Goal: Information Seeking & Learning: Find specific page/section

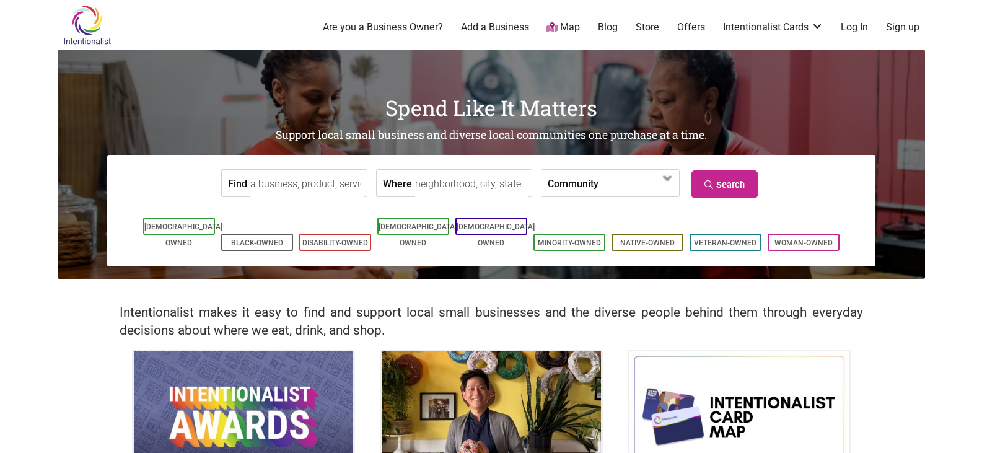
click at [423, 183] on input "Where" at bounding box center [471, 184] width 113 height 28
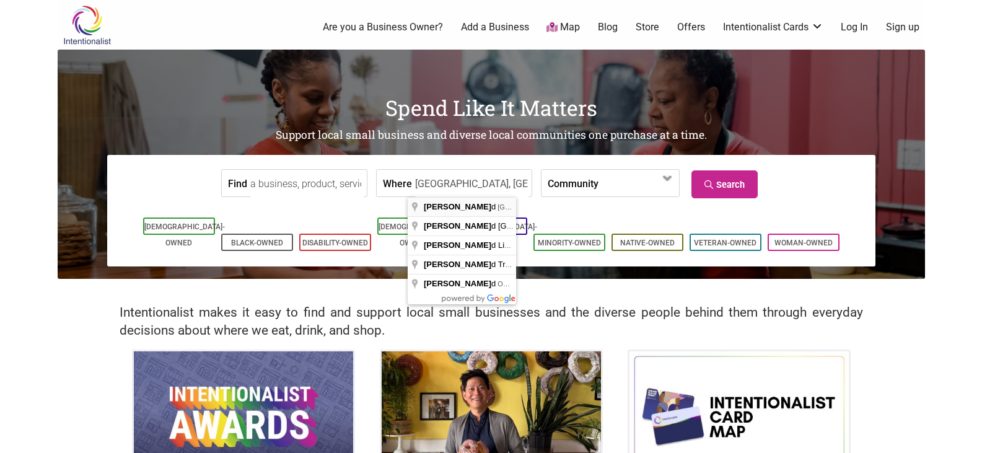
type input "Redmond, WA, USA"
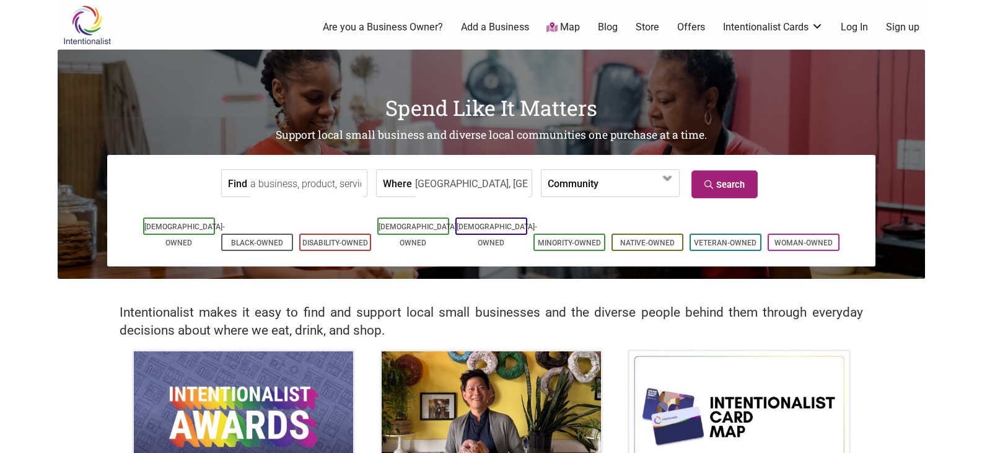
click at [728, 177] on link "Search" at bounding box center [724, 184] width 66 height 28
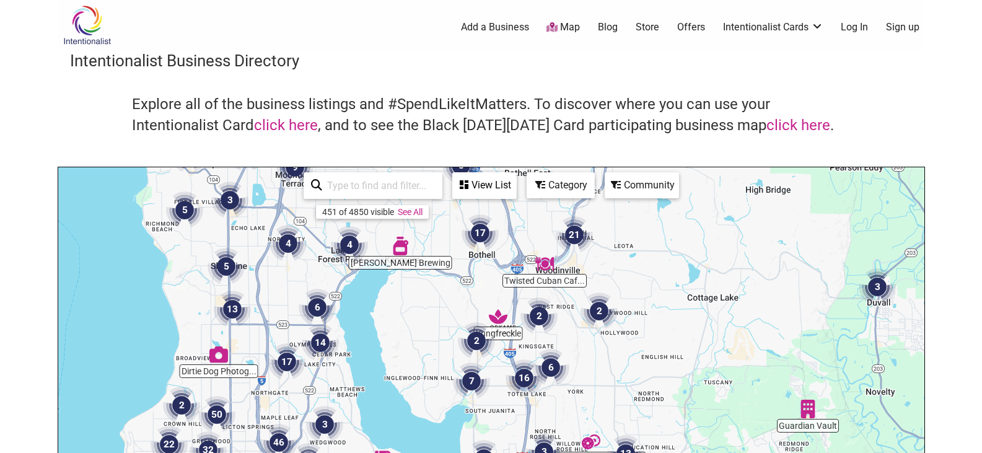
drag, startPoint x: 474, startPoint y: 345, endPoint x: 562, endPoint y: 191, distance: 177.2
click at [562, 191] on div "Willy's Cafe Yungfreckle Twisted Cuban Caf... Chili Basil Thai... Bright Star K…" at bounding box center [491, 408] width 866 height 482
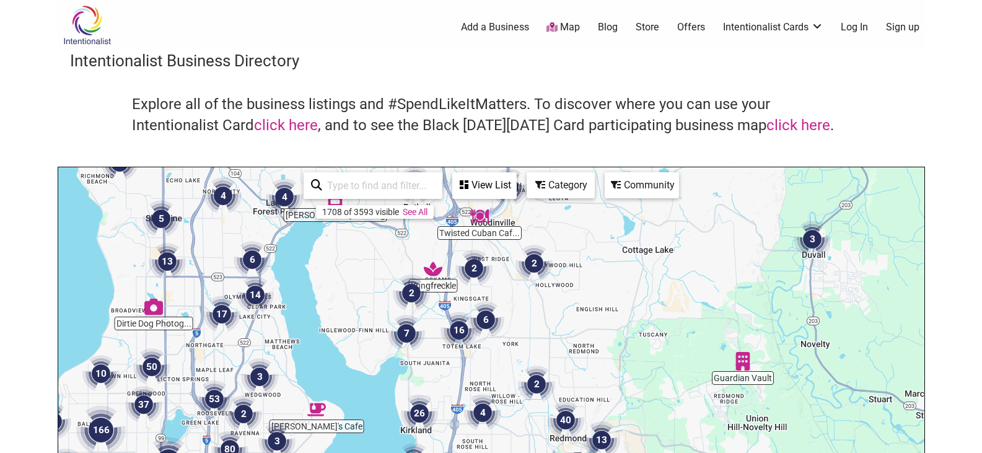
drag, startPoint x: 596, startPoint y: 382, endPoint x: 528, endPoint y: 341, distance: 78.9
click at [528, 341] on div "To navigate, press the arrow keys." at bounding box center [491, 408] width 866 height 482
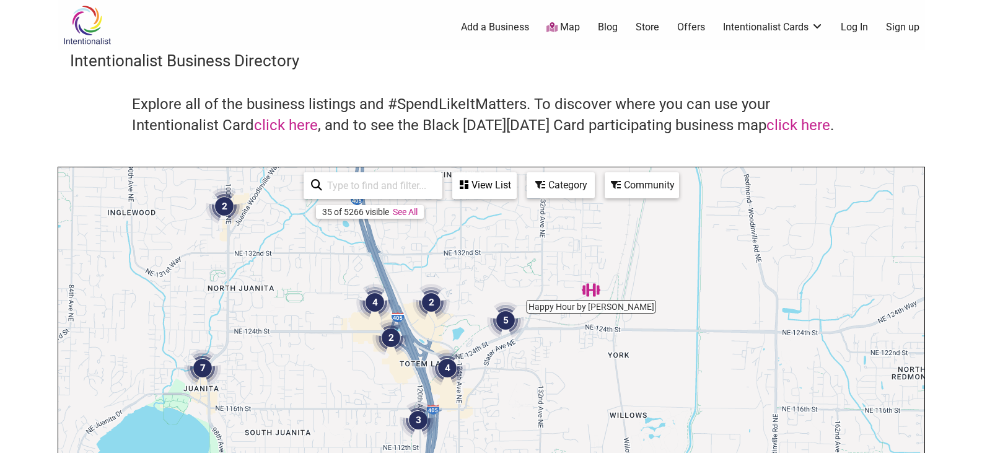
drag, startPoint x: 535, startPoint y: 377, endPoint x: 620, endPoint y: 187, distance: 208.5
click at [620, 187] on div "Happy Hour by Marisa Yungfreckle 7 3 2 2 2 2 4 4 5 2 To navigate, press the arr…" at bounding box center [491, 408] width 866 height 482
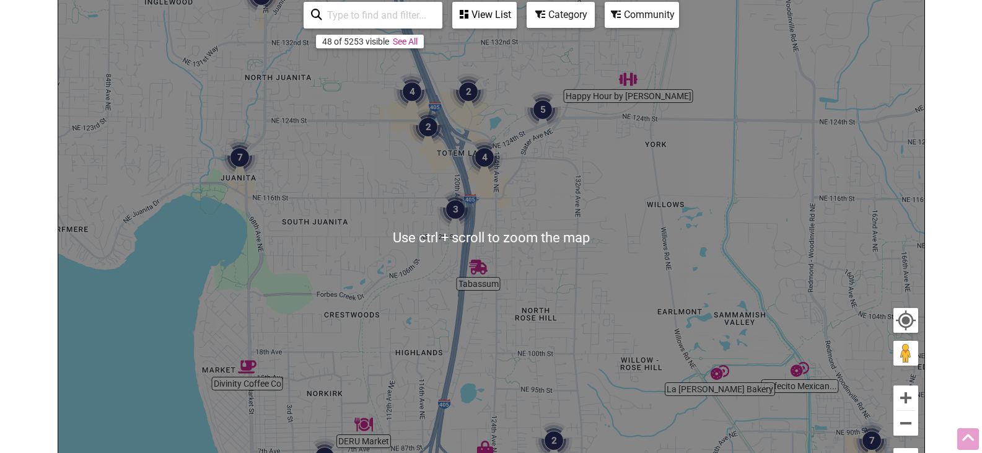
scroll to position [186, 0]
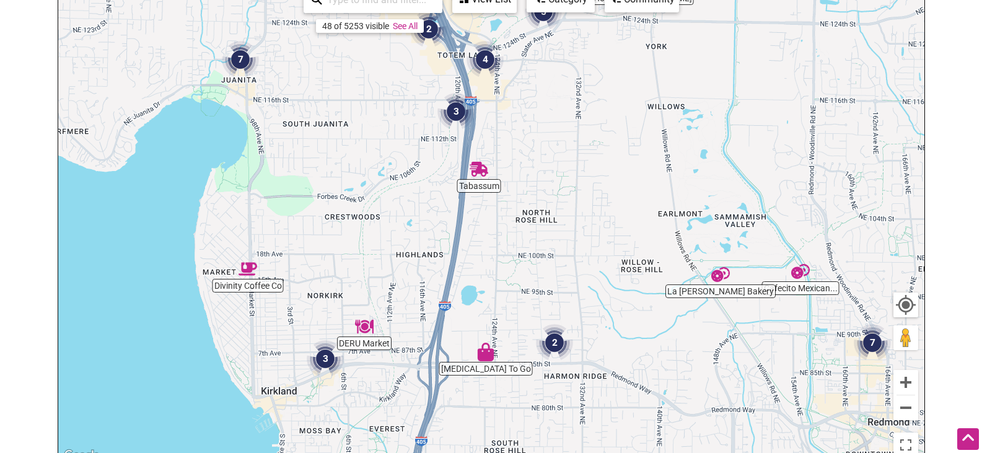
drag, startPoint x: 582, startPoint y: 359, endPoint x: 583, endPoint y: 261, distance: 97.9
click at [583, 261] on div "To navigate, press the arrow keys." at bounding box center [491, 222] width 866 height 482
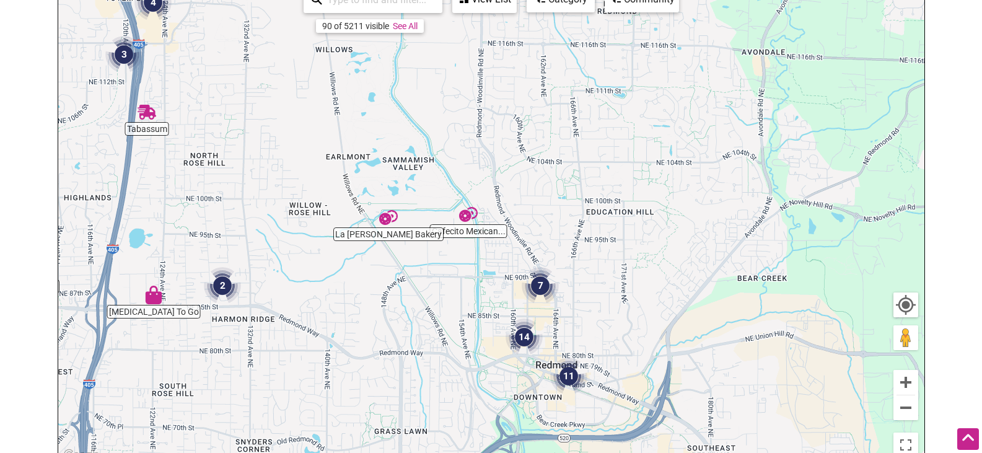
drag, startPoint x: 629, startPoint y: 256, endPoint x: 294, endPoint y: 198, distance: 339.5
click at [294, 198] on div "To navigate, press the arrow keys." at bounding box center [491, 222] width 866 height 482
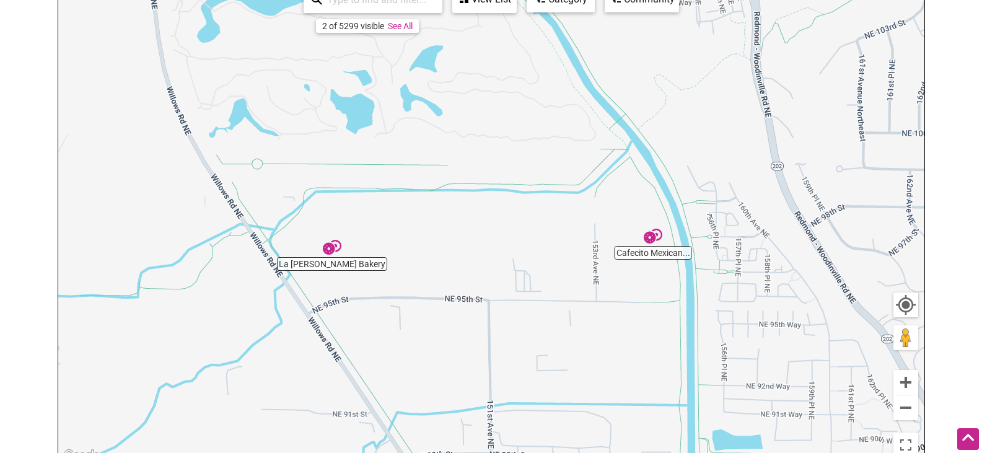
drag, startPoint x: 329, startPoint y: 251, endPoint x: 515, endPoint y: 238, distance: 186.9
click at [515, 238] on div "To navigate, press the arrow keys." at bounding box center [491, 222] width 866 height 482
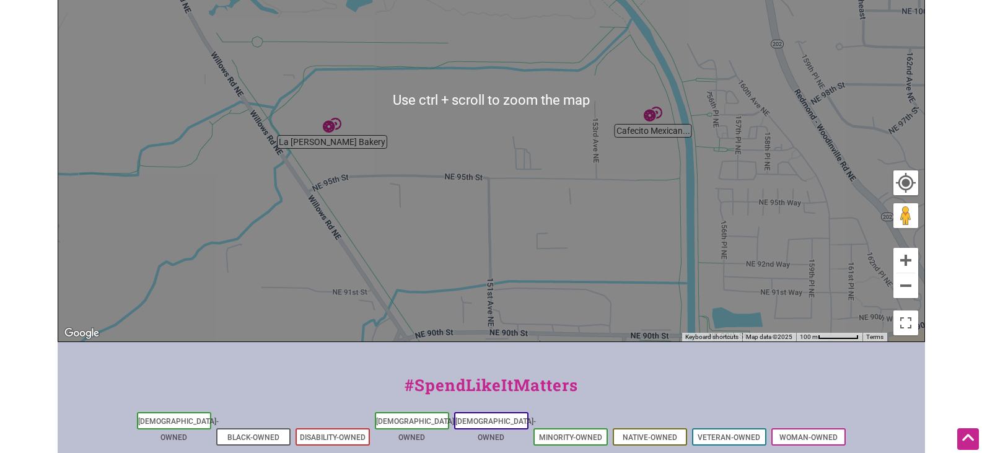
scroll to position [248, 0]
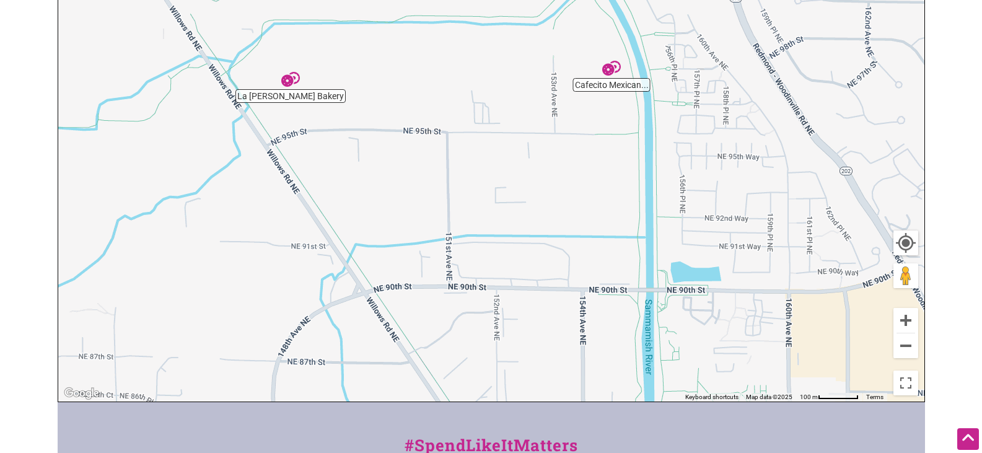
drag, startPoint x: 487, startPoint y: 270, endPoint x: 414, endPoint y: 87, distance: 197.4
click at [414, 87] on div "To navigate, press the arrow keys." at bounding box center [491, 160] width 866 height 482
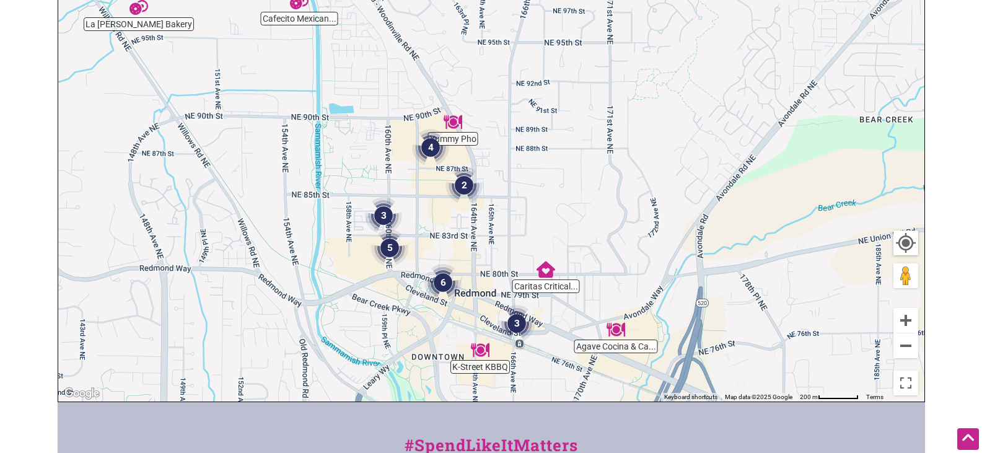
drag, startPoint x: 497, startPoint y: 180, endPoint x: 288, endPoint y: 139, distance: 212.7
click at [288, 139] on div "To navigate, press the arrow keys." at bounding box center [491, 160] width 866 height 482
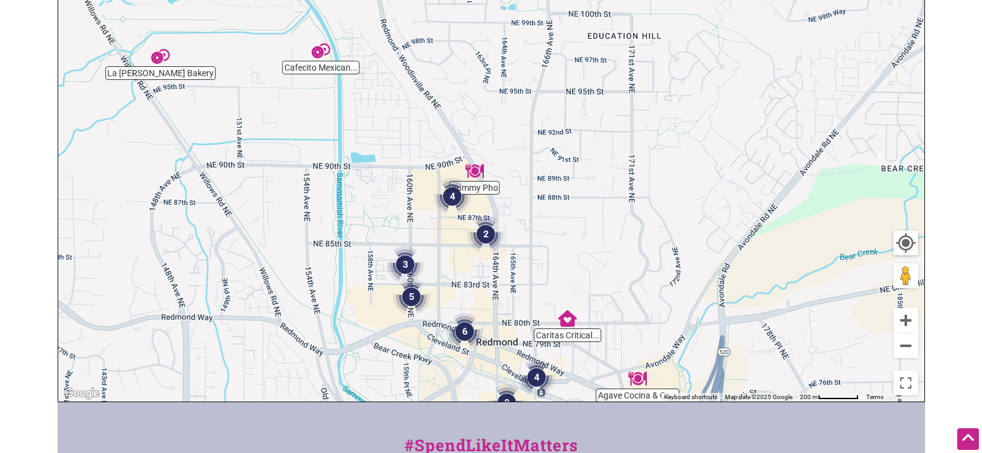
drag, startPoint x: 253, startPoint y: 72, endPoint x: 285, endPoint y: 142, distance: 77.0
click at [285, 142] on div "To navigate, press the arrow keys." at bounding box center [491, 160] width 866 height 482
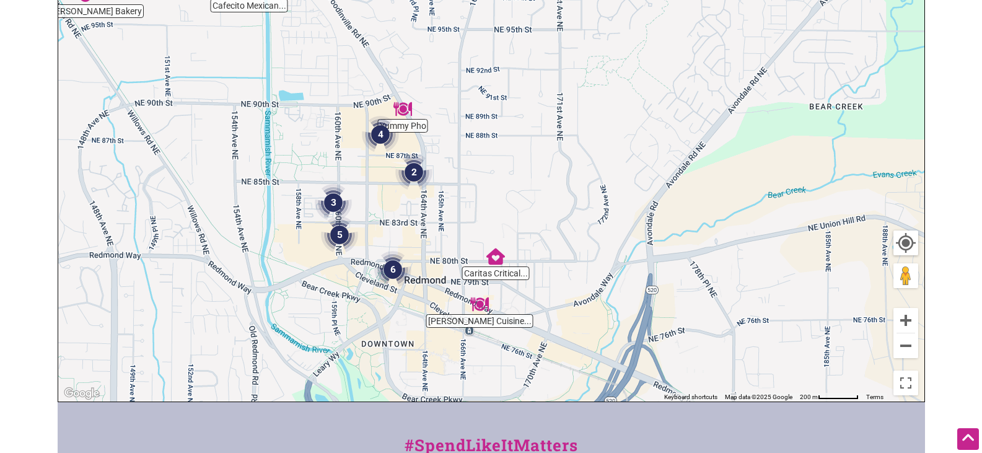
drag, startPoint x: 618, startPoint y: 234, endPoint x: 538, endPoint y: 150, distance: 116.1
click at [538, 150] on div "To navigate, press the arrow keys." at bounding box center [491, 160] width 866 height 482
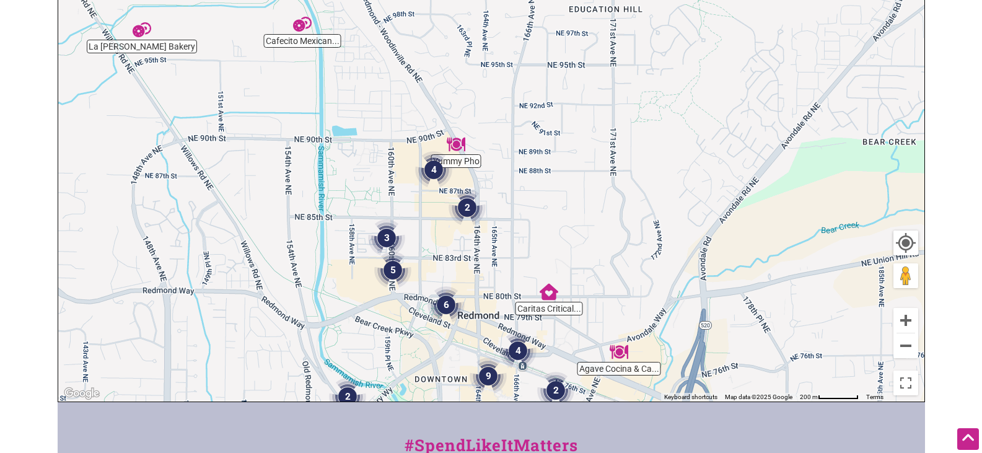
drag, startPoint x: 479, startPoint y: 172, endPoint x: 538, endPoint y: 211, distance: 70.6
click at [538, 211] on div "To navigate, press the arrow keys." at bounding box center [491, 160] width 866 height 482
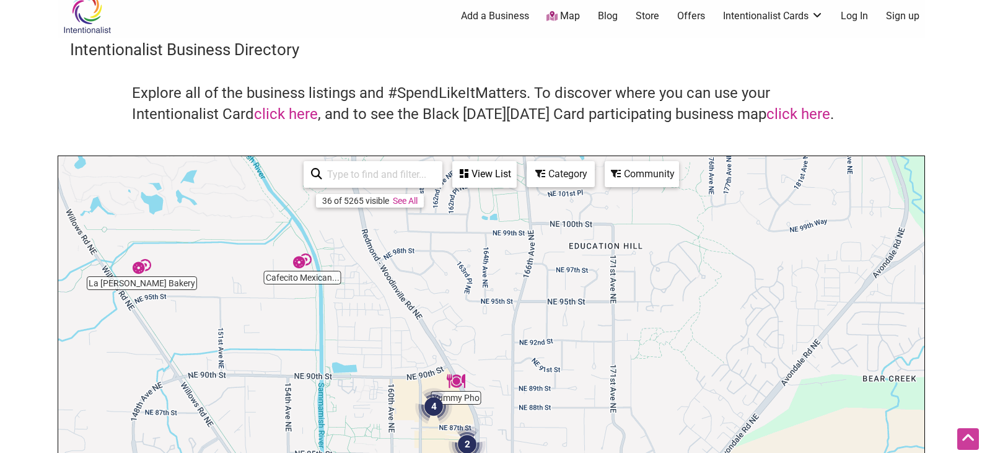
scroll to position [0, 0]
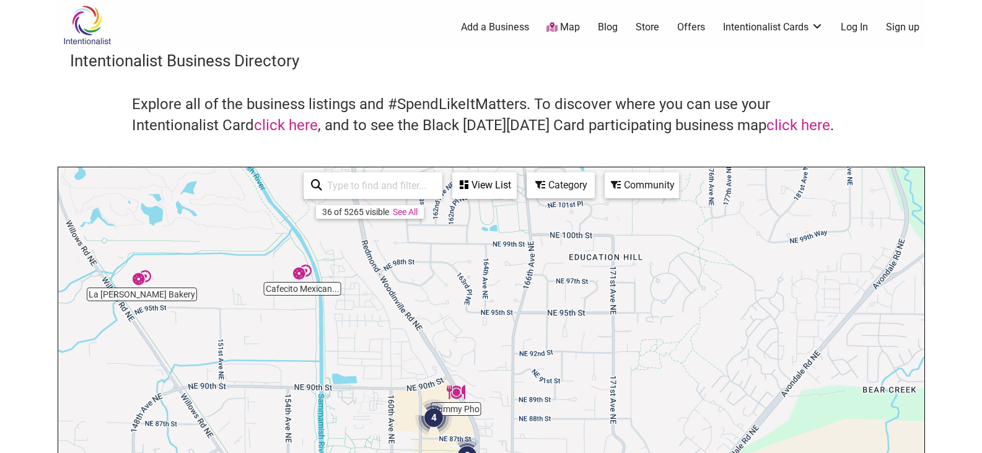
click at [515, 185] on div "Category" at bounding box center [484, 185] width 62 height 24
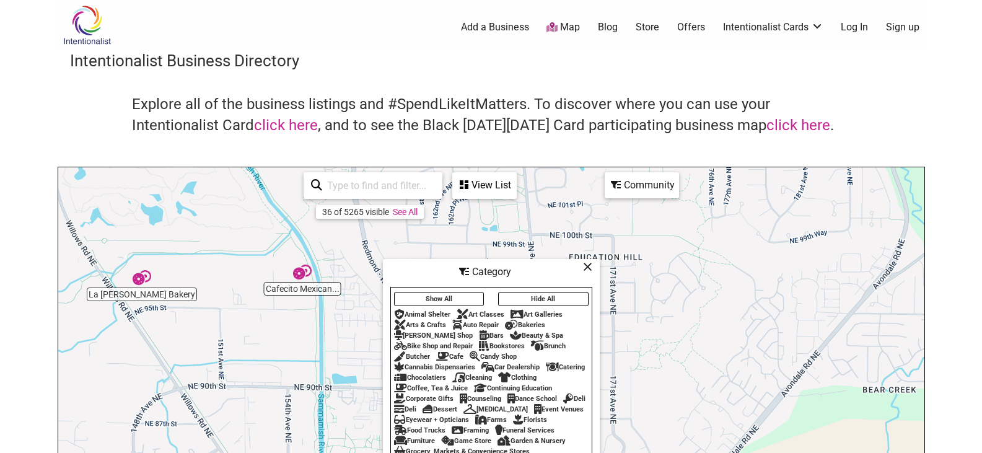
click at [457, 352] on div "Cafe" at bounding box center [449, 356] width 27 height 8
click at [453, 352] on div "Cafe" at bounding box center [449, 356] width 27 height 8
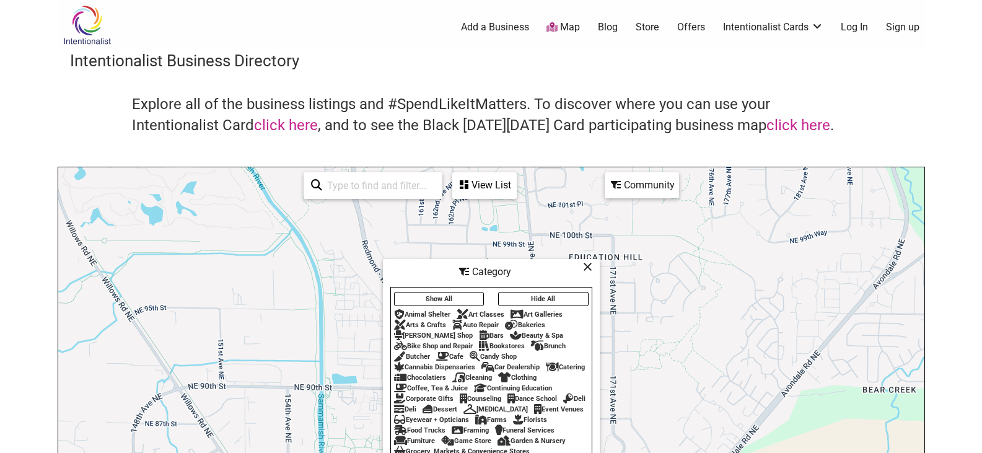
click at [457, 292] on button "Show All" at bounding box center [439, 299] width 90 height 14
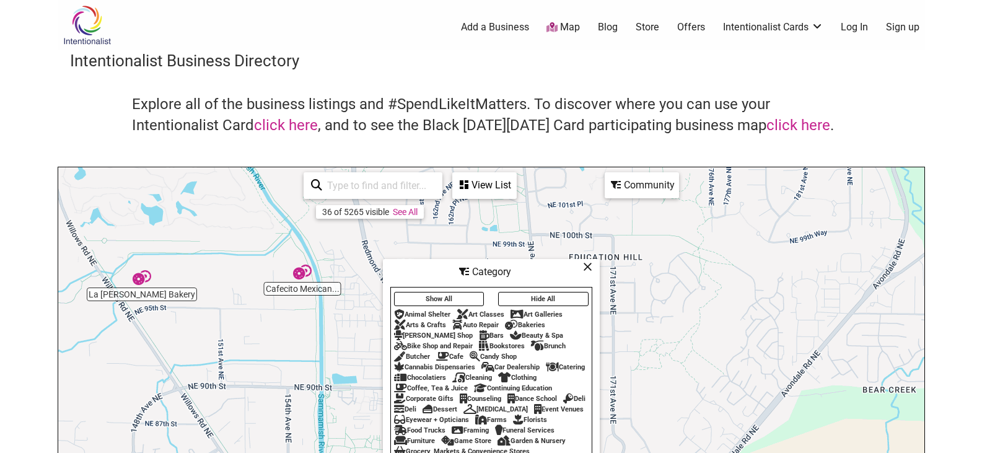
click at [298, 271] on img "Cafecito Mexican Bakery" at bounding box center [302, 272] width 19 height 19
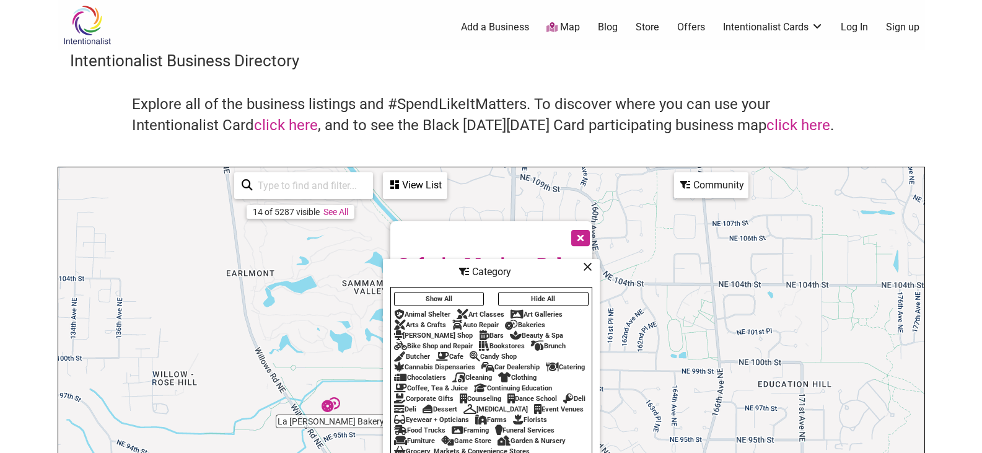
click at [588, 266] on icon at bounding box center [587, 266] width 9 height 1
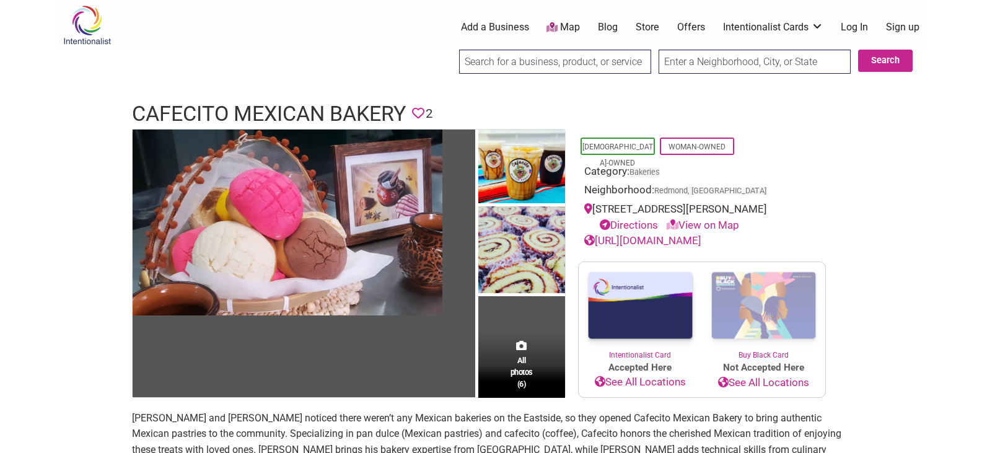
click at [699, 240] on link "https://cafecitomexicanbakery.com/" at bounding box center [642, 240] width 117 height 12
